Goal: Find specific page/section: Locate a particular part of the current website

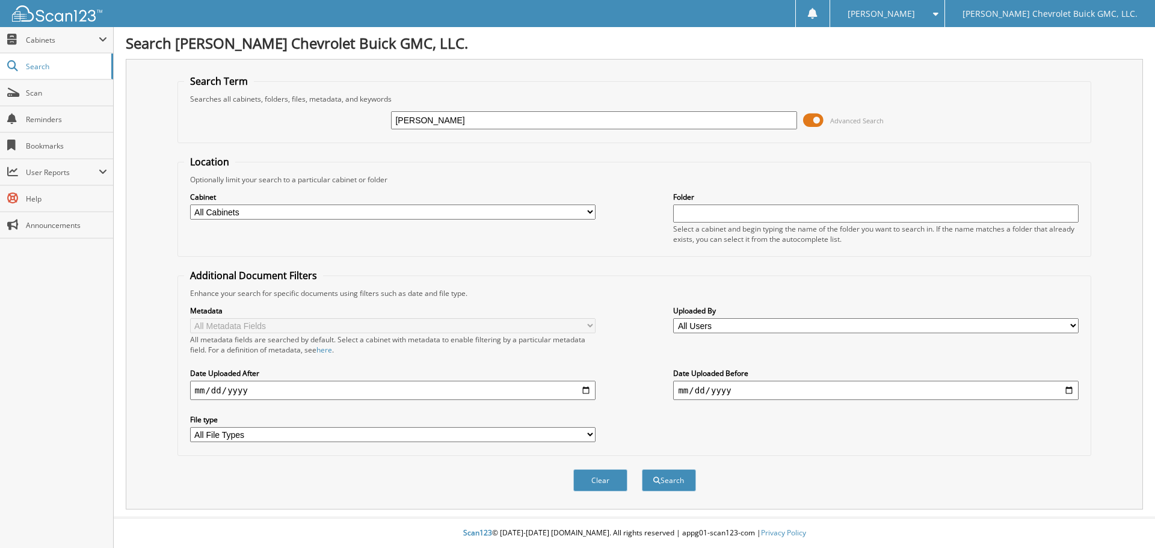
type input "[PERSON_NAME]"
click at [642, 469] on button "Search" at bounding box center [669, 480] width 54 height 22
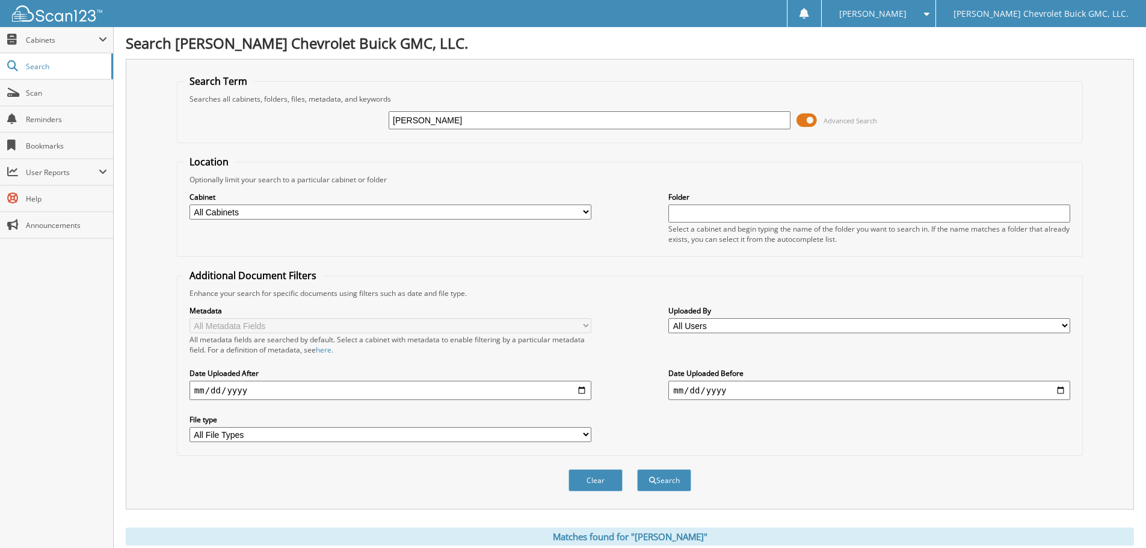
click at [434, 120] on input "[PERSON_NAME]" at bounding box center [590, 120] width 402 height 18
paste input "[US_VEHICLE_IDENTIFICATION_NUMBER]"
type input "[US_VEHICLE_IDENTIFICATION_NUMBER]"
click at [637, 469] on button "Search" at bounding box center [664, 480] width 54 height 22
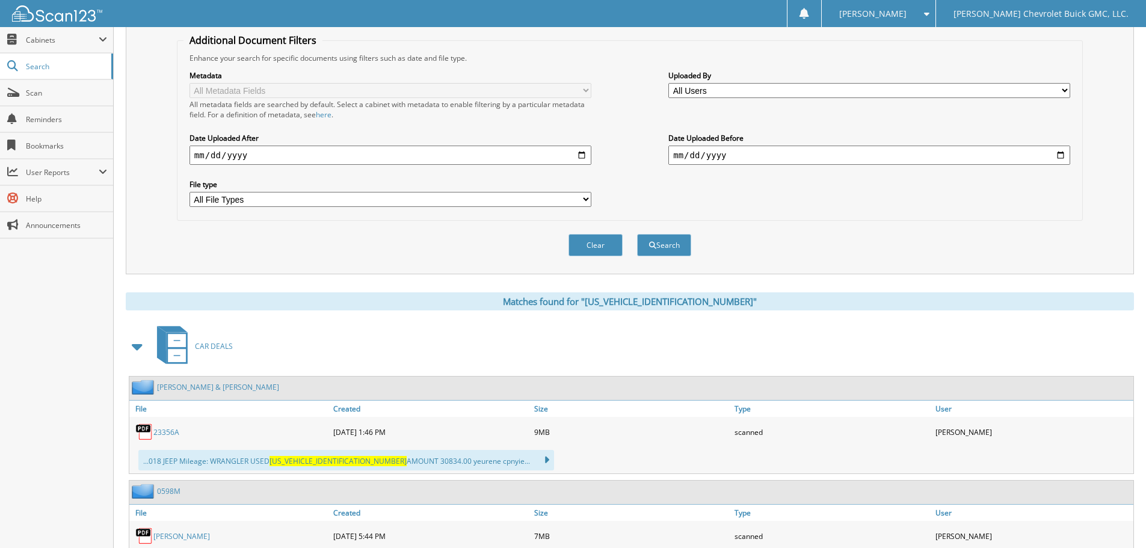
scroll to position [361, 0]
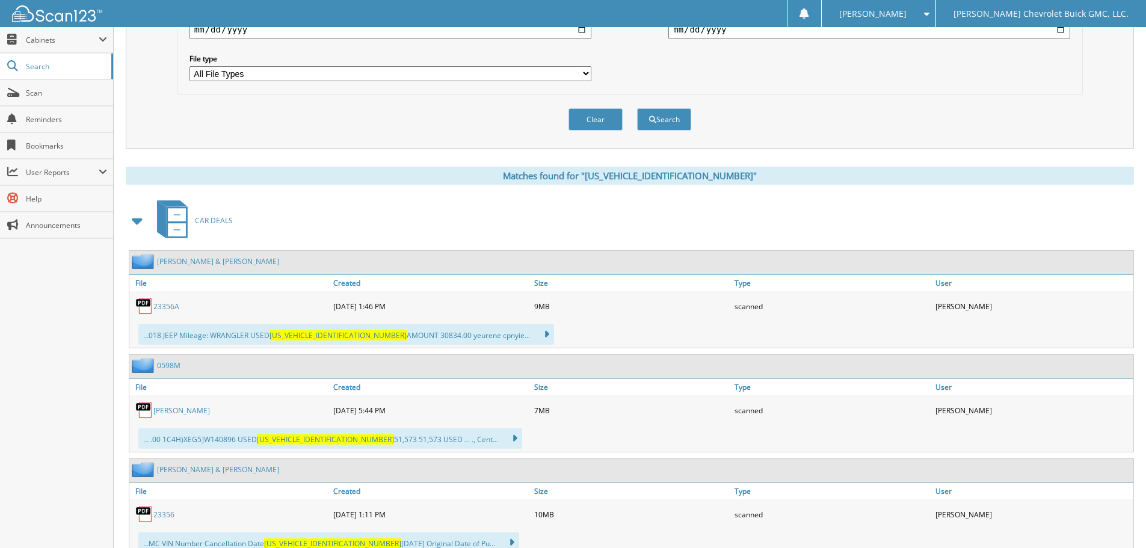
click at [174, 302] on link "23356A" at bounding box center [166, 306] width 26 height 10
